Goal: Transaction & Acquisition: Download file/media

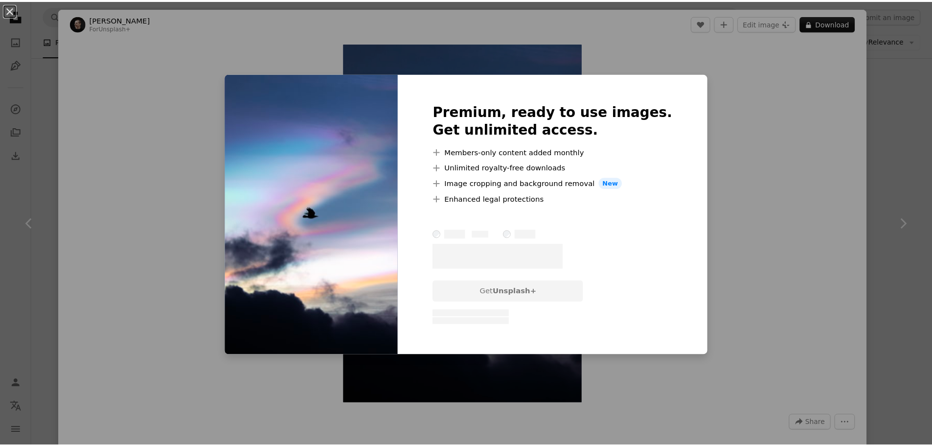
scroll to position [8023, 0]
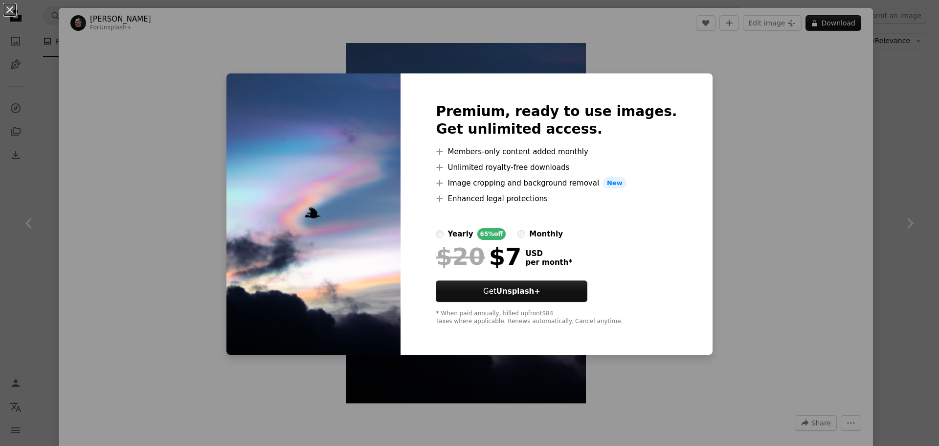
click at [751, 163] on div "An X shape Premium, ready to use images. Get unlimited access. A plus sign Memb…" at bounding box center [469, 223] width 939 height 446
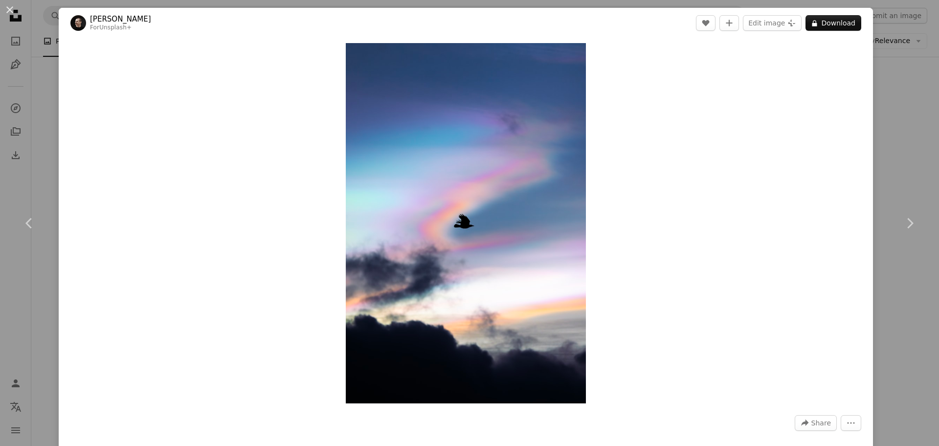
drag, startPoint x: 8, startPoint y: 12, endPoint x: 13, endPoint y: 20, distance: 9.0
click at [8, 12] on button "An X shape" at bounding box center [10, 10] width 12 height 12
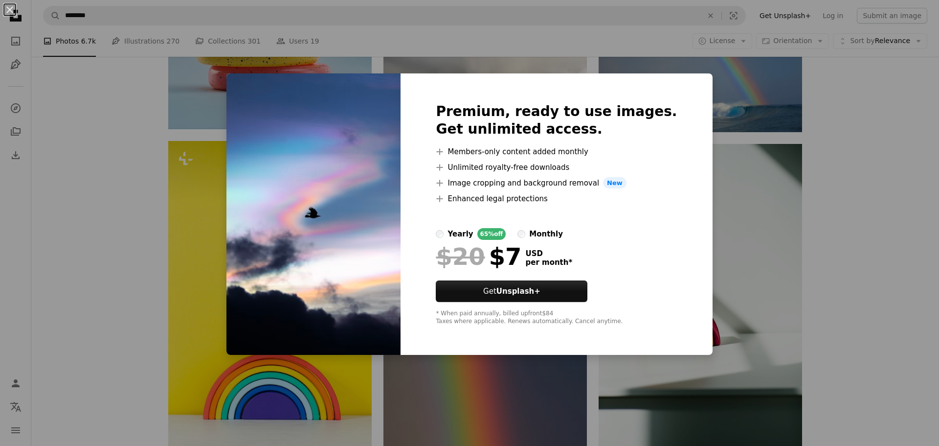
click at [887, 246] on div "An X shape Premium, ready to use images. Get unlimited access. A plus sign Memb…" at bounding box center [469, 223] width 939 height 446
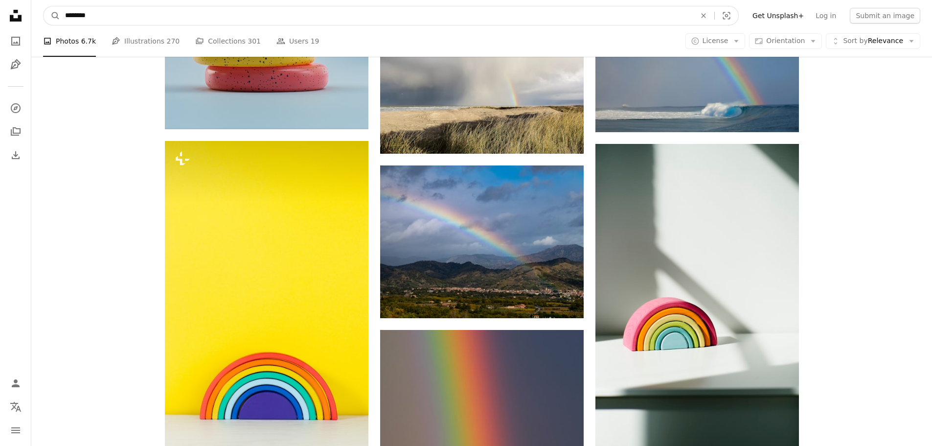
scroll to position [8018, 0]
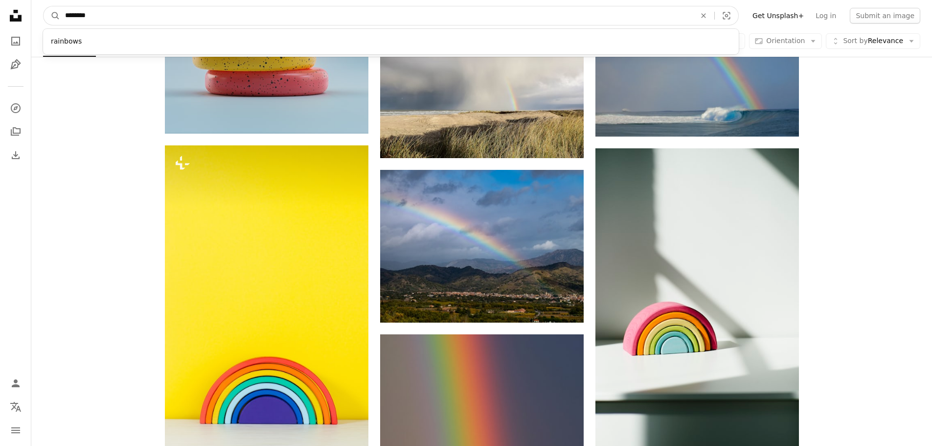
drag, startPoint x: 171, startPoint y: 8, endPoint x: 2, endPoint y: 20, distance: 169.1
type input "**********"
click button "A magnifying glass" at bounding box center [52, 15] width 17 height 19
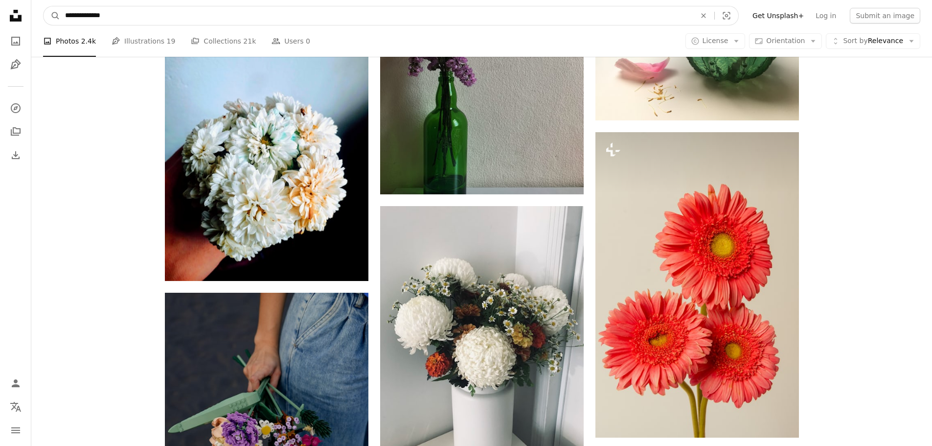
scroll to position [3006, 0]
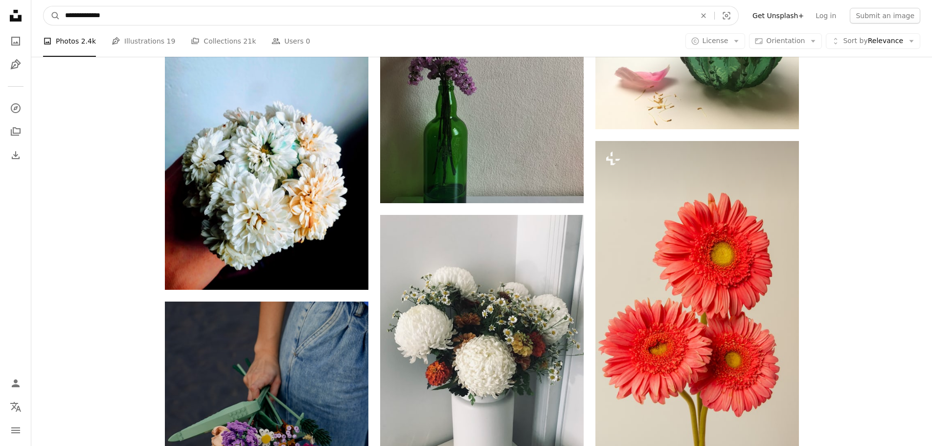
drag, startPoint x: 88, startPoint y: 17, endPoint x: 42, endPoint y: 7, distance: 47.0
click at [42, 7] on nav "**********" at bounding box center [481, 15] width 901 height 31
type input "*******"
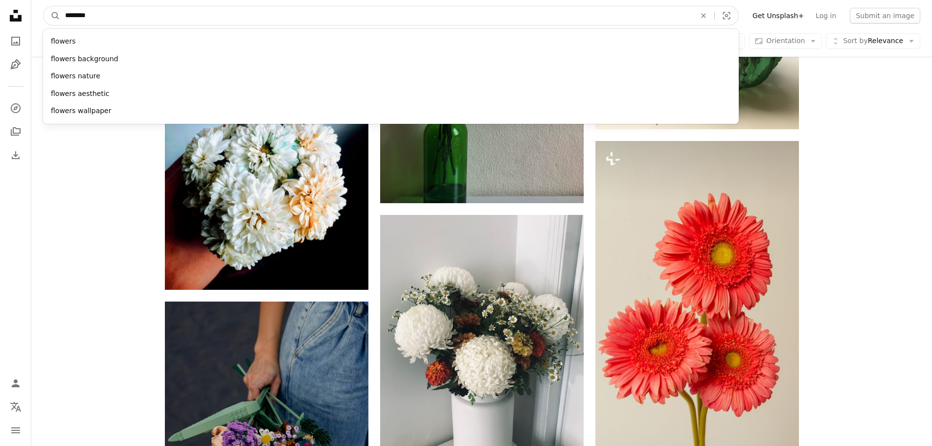
click button "A magnifying glass" at bounding box center [52, 15] width 17 height 19
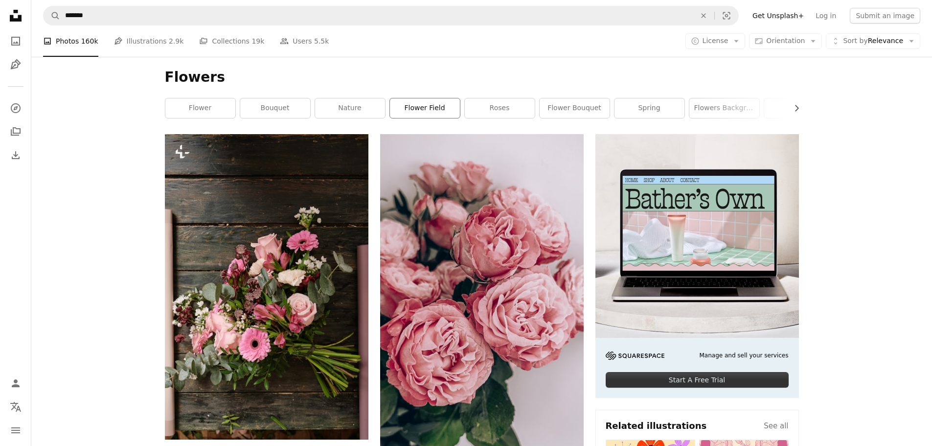
click at [429, 111] on link "flower field" at bounding box center [425, 108] width 70 height 20
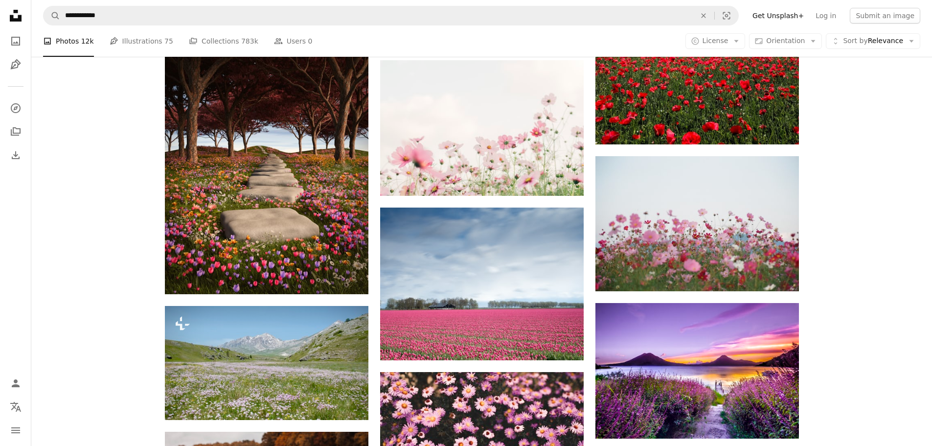
scroll to position [1272, 0]
